Goal: Transaction & Acquisition: Download file/media

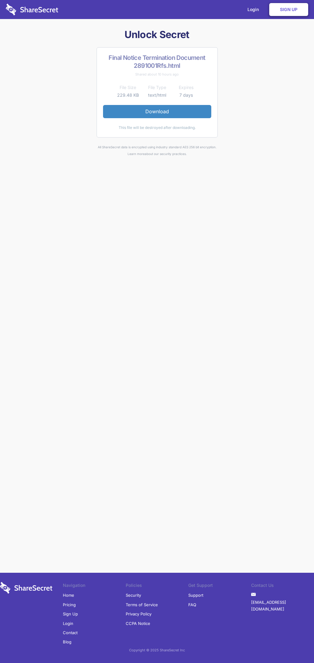
click at [157, 111] on link "Download" at bounding box center [157, 111] width 108 height 13
